Goal: Find specific page/section: Find specific page/section

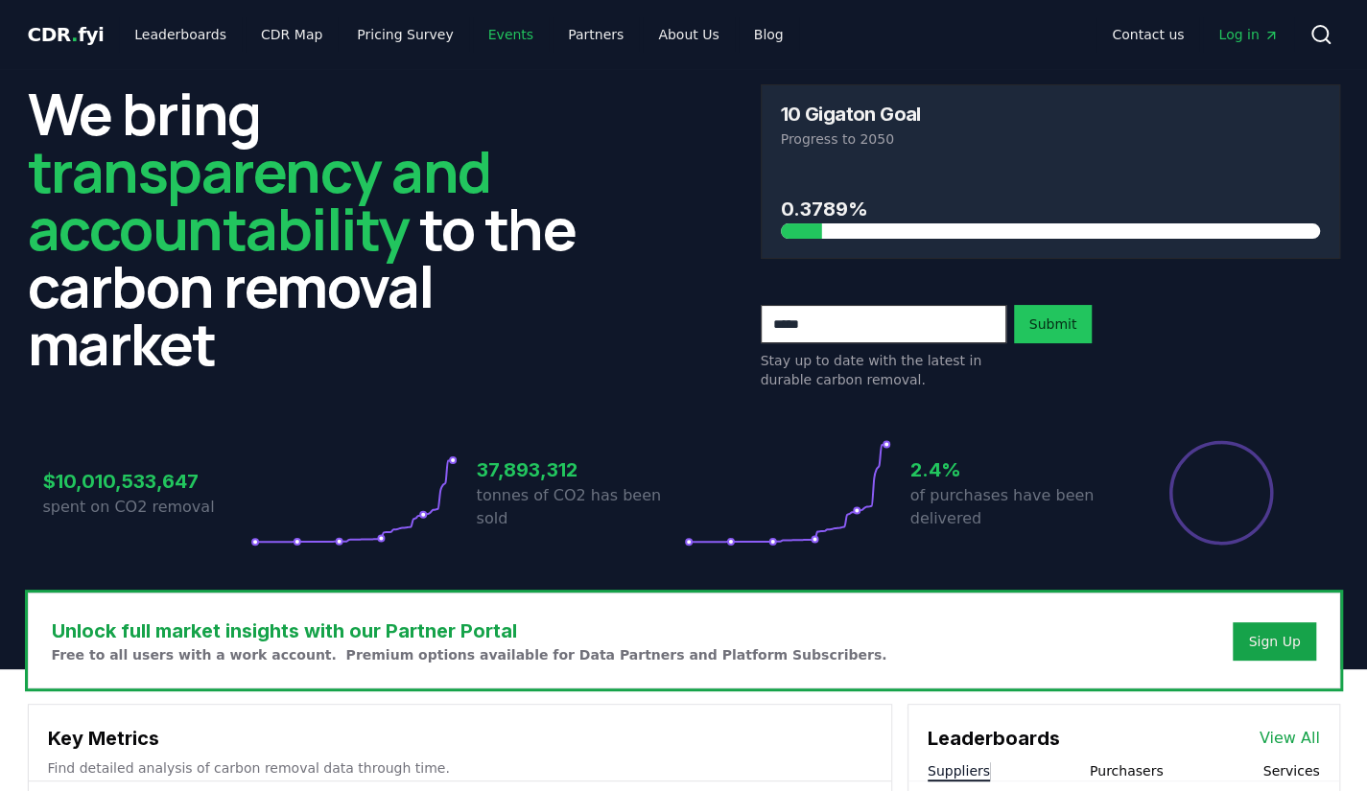
click at [484, 41] on link "Events" at bounding box center [511, 34] width 76 height 35
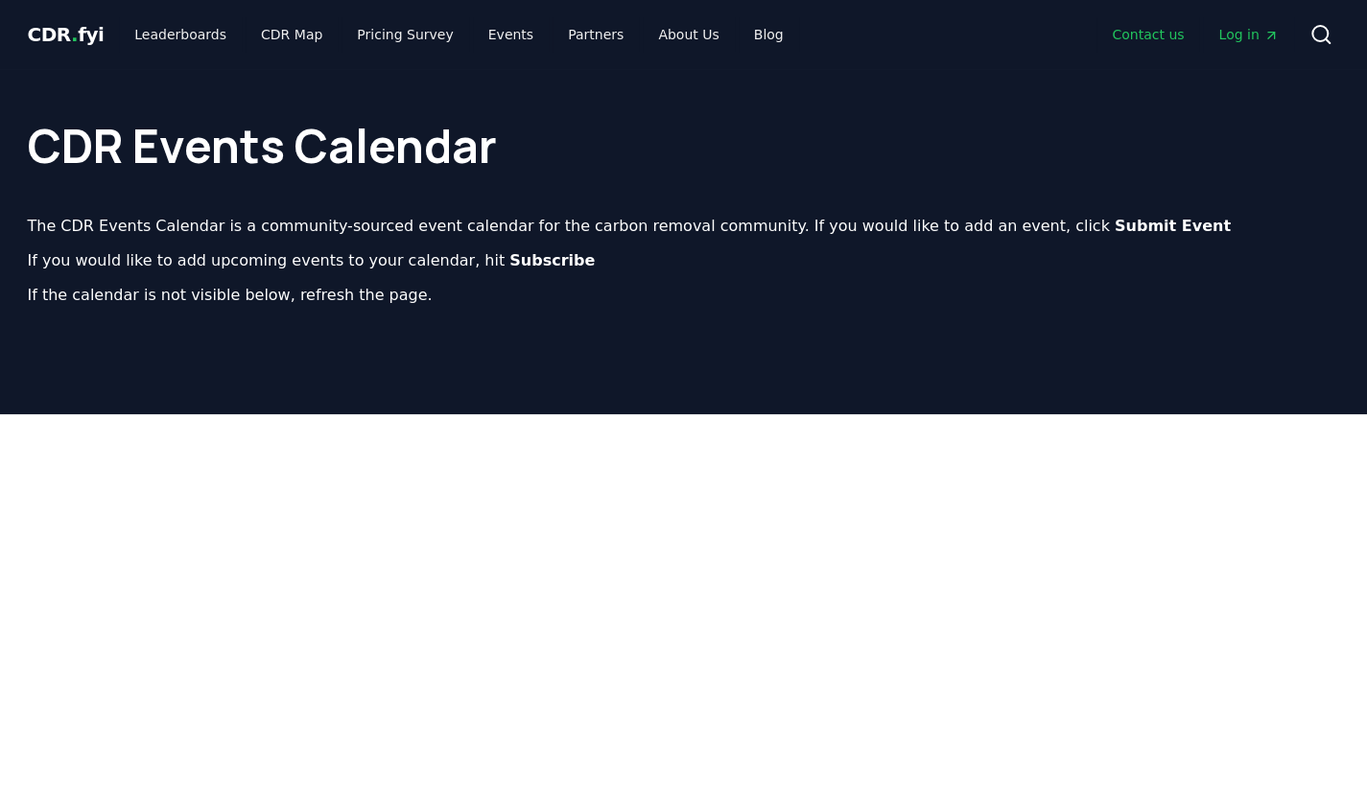
click at [1153, 35] on link "Contact us" at bounding box center [1147, 34] width 103 height 35
click at [1007, 285] on p "If the calendar is not visible below, refresh the page." at bounding box center [684, 295] width 1312 height 23
click at [1153, 35] on link "Contact us" at bounding box center [1147, 34] width 103 height 35
